Goal: Information Seeking & Learning: Check status

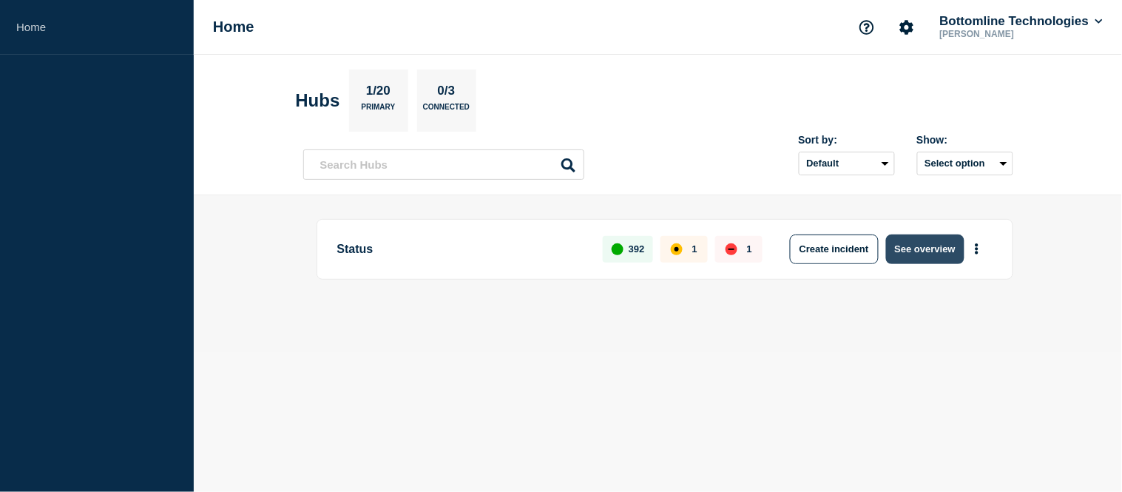
click at [955, 245] on button "See overview" at bounding box center [925, 249] width 78 height 30
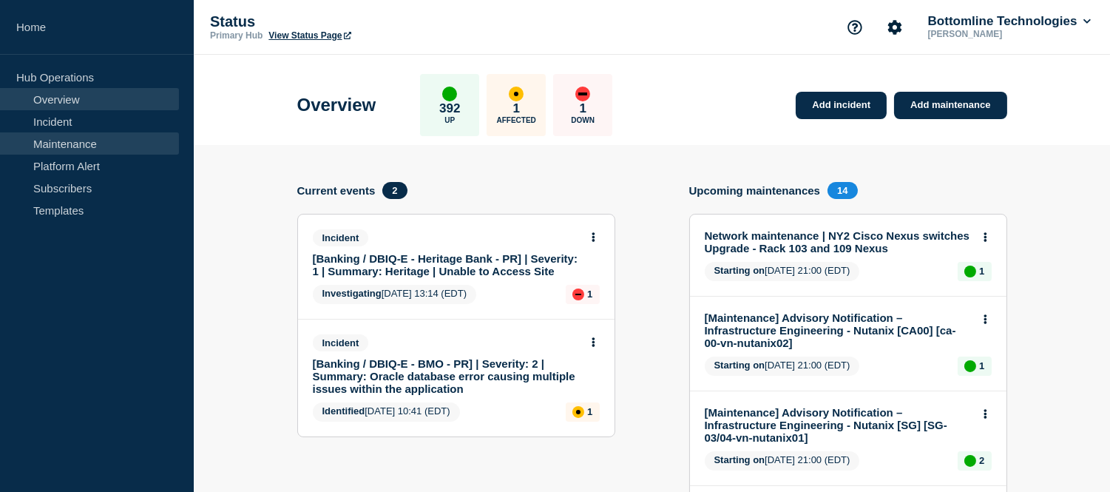
click at [115, 140] on link "Maintenance" at bounding box center [89, 143] width 179 height 22
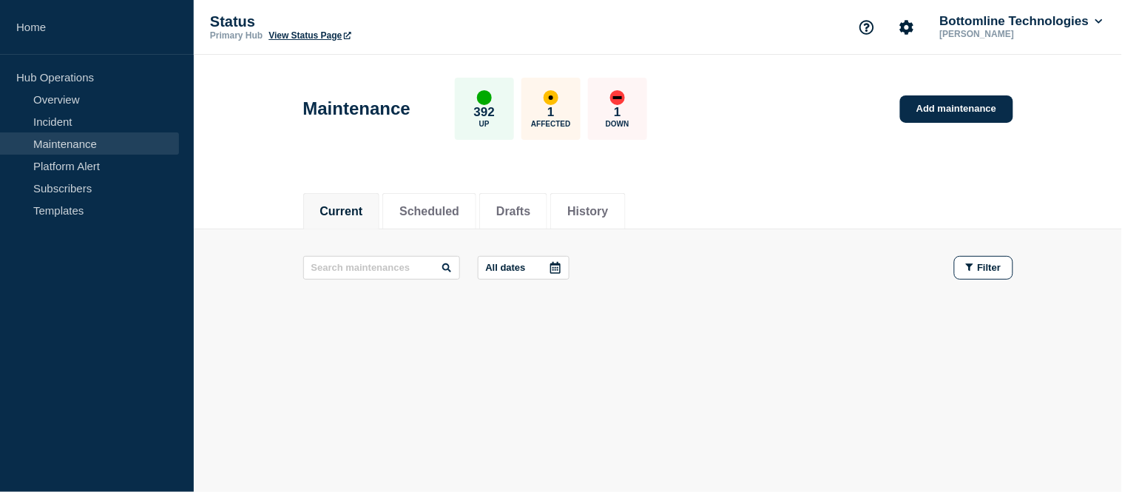
click at [470, 188] on div "Current Scheduled Drafts History" at bounding box center [658, 203] width 710 height 50
click at [459, 206] on button "Scheduled" at bounding box center [429, 211] width 60 height 13
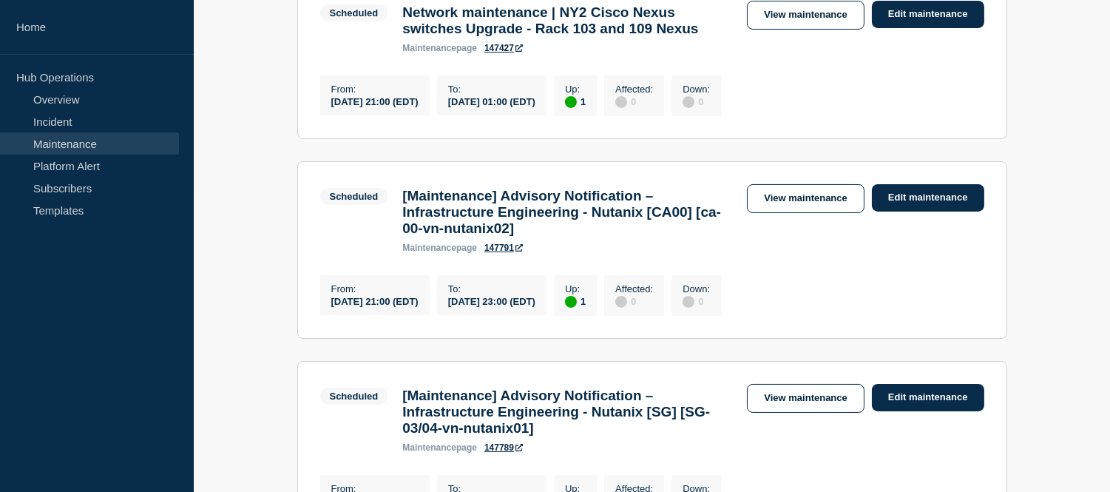
scroll to position [410, 0]
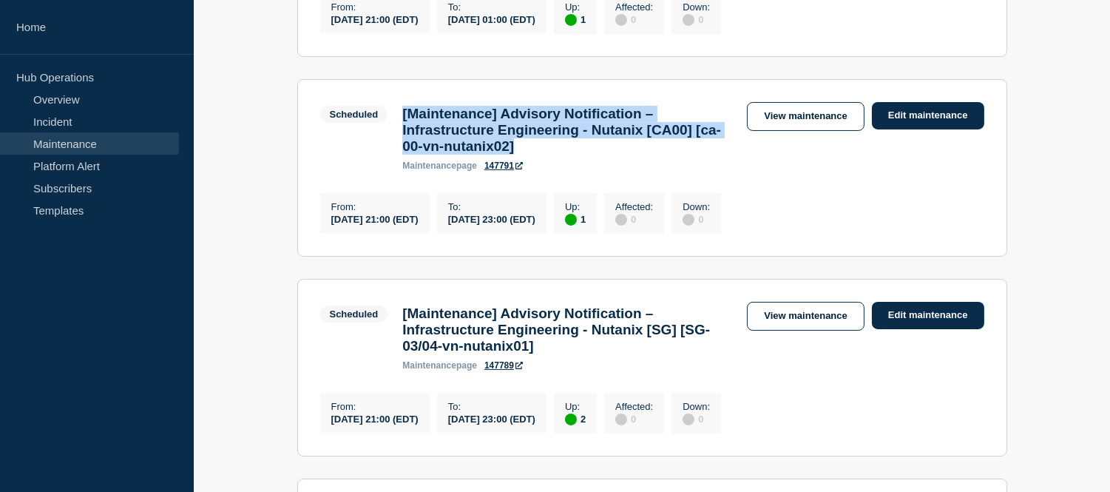
drag, startPoint x: 636, startPoint y: 187, endPoint x: 396, endPoint y: 142, distance: 244.5
click at [396, 142] on div "[Maintenance] Advisory Notification – Infrastructure Engineering - Nutanix [CA0…" at bounding box center [567, 138] width 345 height 65
copy h3 "[Maintenance] Advisory Notification – Infrastructure Engineering - Nutanix [CA0…"
drag, startPoint x: 329, startPoint y: 260, endPoint x: 609, endPoint y: 261, distance: 279.5
click at [609, 234] on div "From : 2025-10-10 21:00 (EDT) To : 2025-10-11 23:00 (EDT) Up : 1 Affected : 0 D…" at bounding box center [524, 211] width 409 height 44
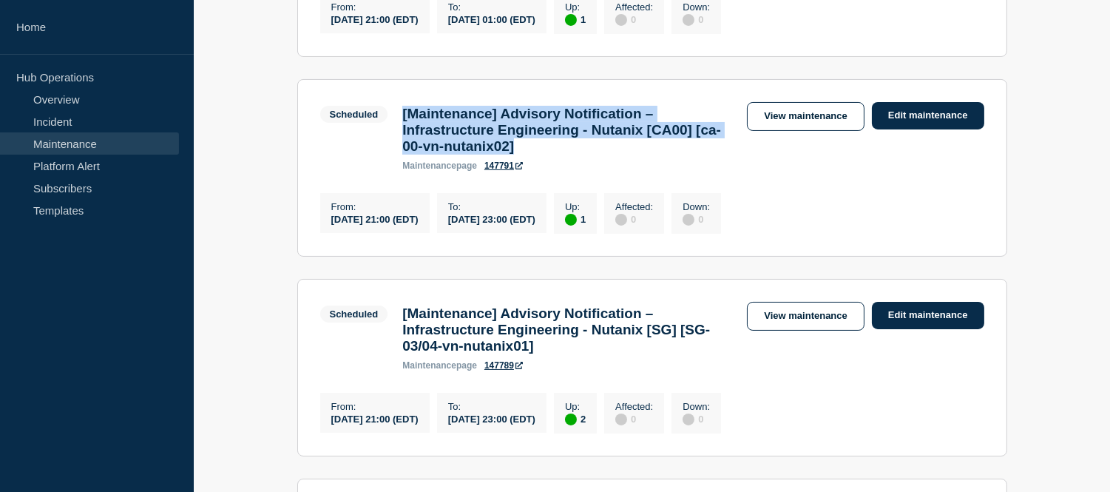
copy div "2025-10-10 21:00 (EDT) To : 2025-10-11 23:00 (EDT)"
